Goal: Complete application form

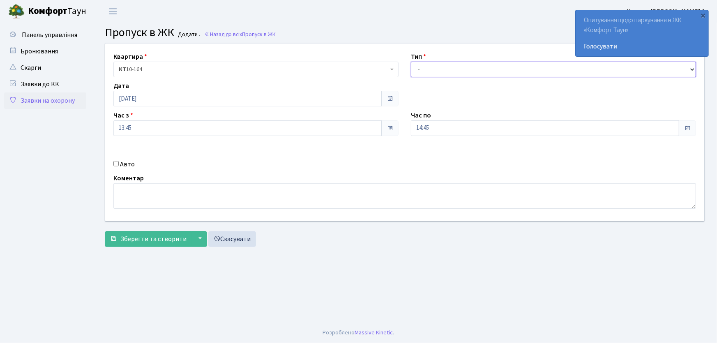
drag, startPoint x: 491, startPoint y: 64, endPoint x: 486, endPoint y: 75, distance: 12.9
click at [491, 64] on select "- Доставка Таксі Гості Сервіс" at bounding box center [553, 70] width 285 height 16
select select "1"
click at [411, 62] on select "- Доставка Таксі Гості Сервіс" at bounding box center [553, 70] width 285 height 16
drag, startPoint x: 436, startPoint y: 127, endPoint x: 401, endPoint y: 128, distance: 35.4
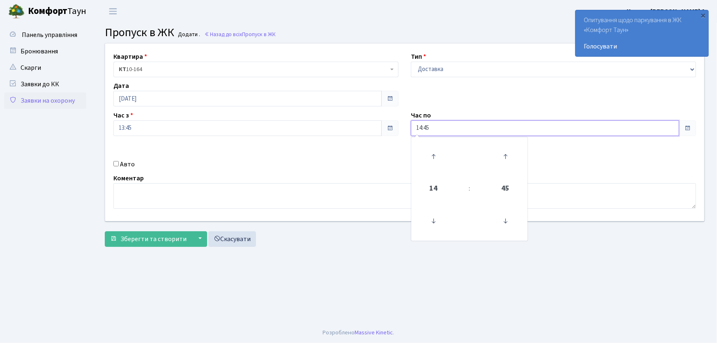
click at [401, 128] on div "Квартира <b>КТ</b>&nbsp;&nbsp;&nbsp;&nbsp;10-164 КТ 10-164 Тип - Доставка Таксі…" at bounding box center [405, 133] width 612 height 178
type input "22:00"
click at [112, 164] on div "Авто" at bounding box center [256, 165] width 298 height 10
click at [118, 164] on input "Авто" at bounding box center [115, 163] width 5 height 5
checkbox input "true"
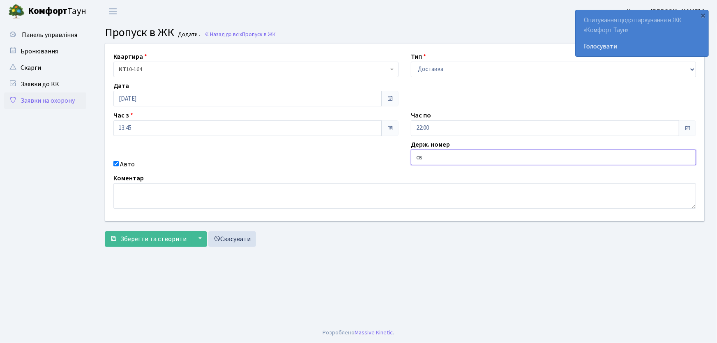
type input "СВ0269ВО"
click at [105, 231] on button "Зберегти та створити" at bounding box center [148, 239] width 87 height 16
